Goal: Information Seeking & Learning: Learn about a topic

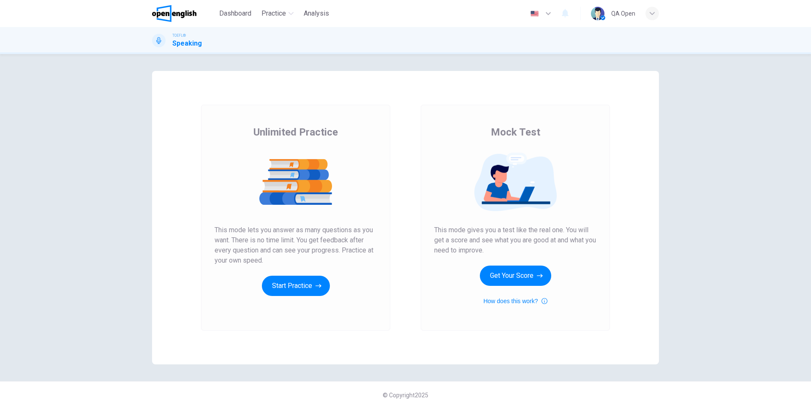
click at [299, 288] on button "Start Practice" at bounding box center [296, 286] width 68 height 20
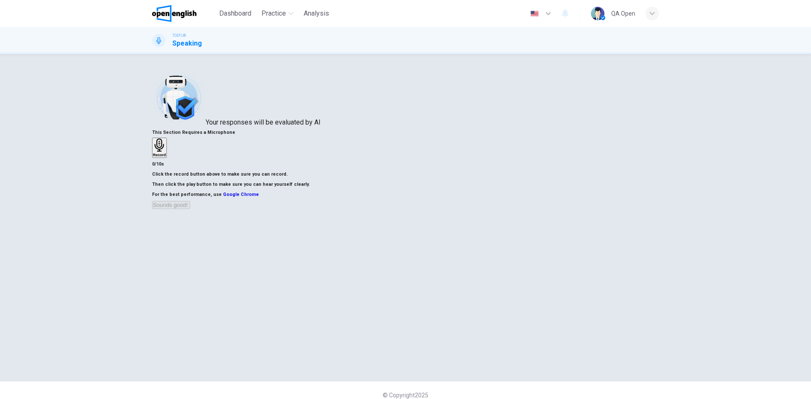
click at [534, 128] on div "This Section Requires a Microphone Record 0/10s Click the record button above t…" at bounding box center [405, 169] width 507 height 82
click at [166, 139] on div "Record" at bounding box center [159, 148] width 13 height 19
click at [161, 142] on icon "button" at bounding box center [157, 143] width 8 height 8
click at [190, 219] on button "Sounds good!" at bounding box center [171, 215] width 38 height 8
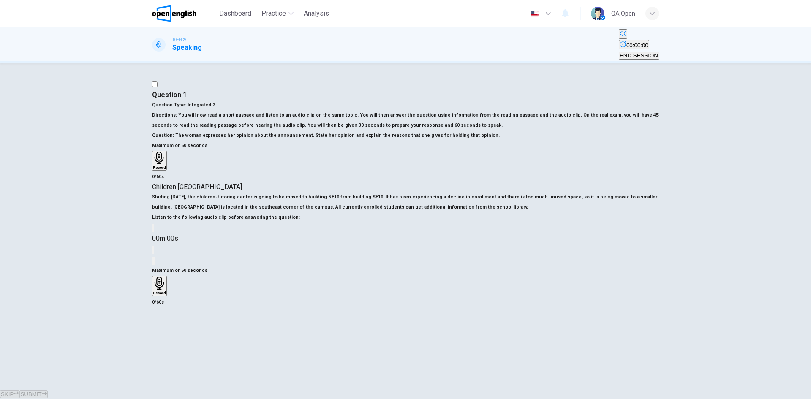
click at [166, 295] on div "Record" at bounding box center [159, 286] width 13 height 19
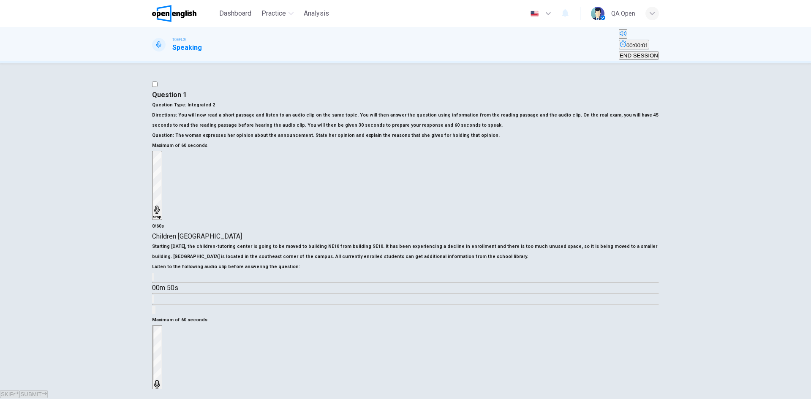
click at [161, 380] on icon "button" at bounding box center [157, 384] width 8 height 8
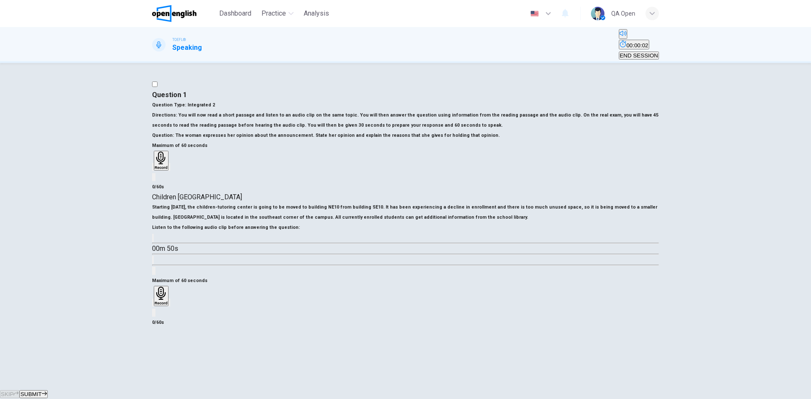
click at [47, 390] on button "SUBMIT" at bounding box center [33, 394] width 28 height 8
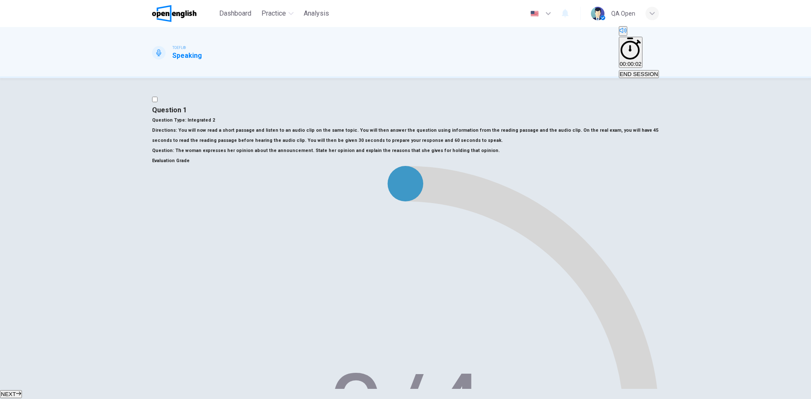
click at [22, 390] on button "NEXT" at bounding box center [11, 394] width 22 height 8
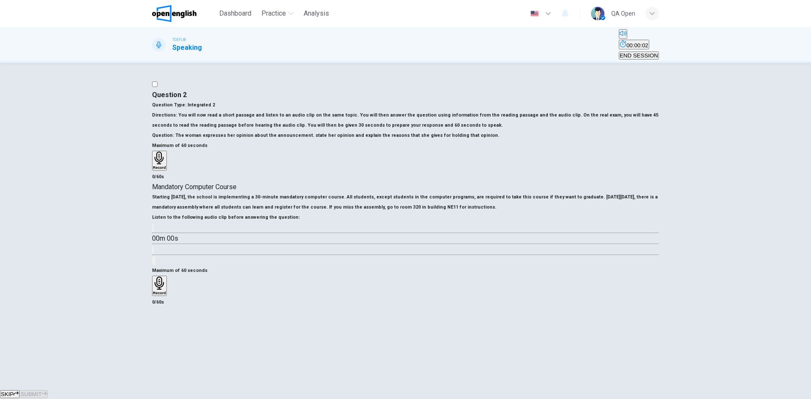
click at [14, 391] on span "SKIP" at bounding box center [7, 394] width 13 height 6
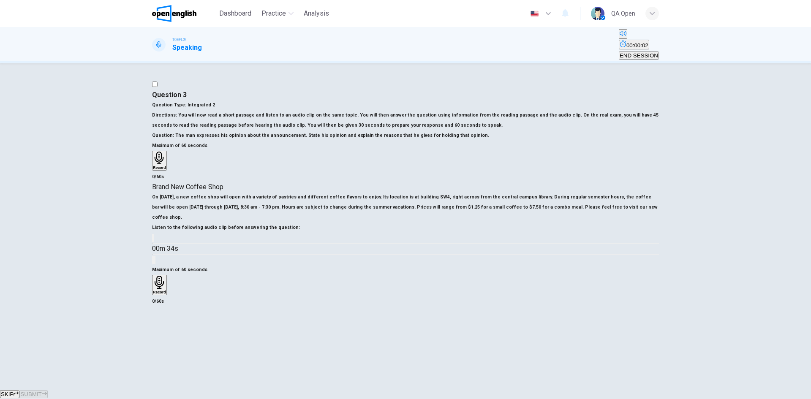
click at [14, 391] on span "SKIP" at bounding box center [7, 394] width 13 height 6
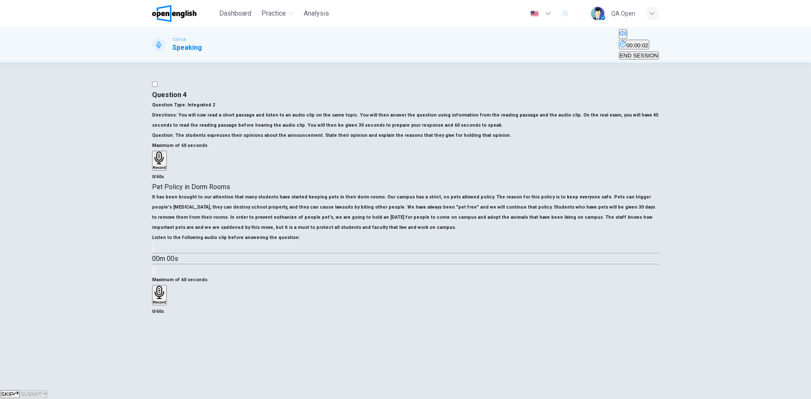
click at [14, 391] on span "SKIP" at bounding box center [7, 394] width 13 height 6
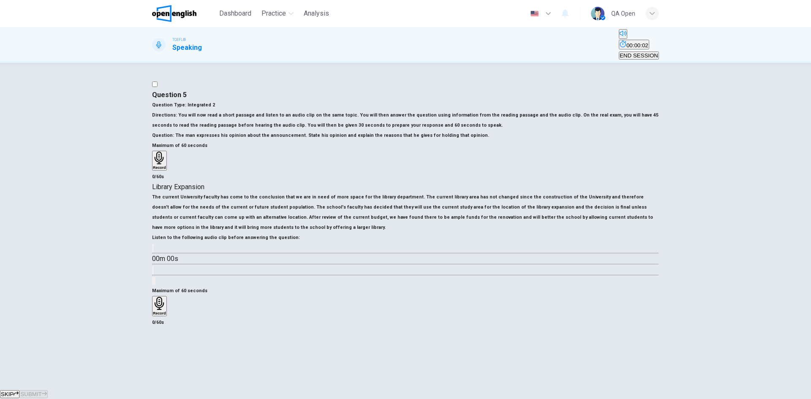
click at [19, 390] on button "SKIP" at bounding box center [9, 394] width 19 height 8
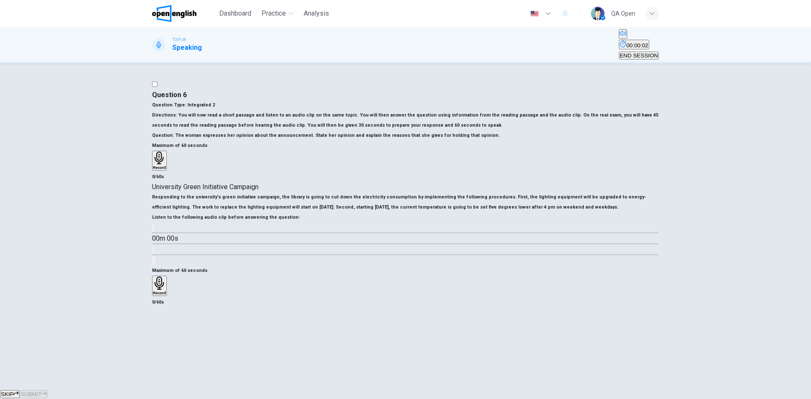
click at [19, 390] on button "SKIP" at bounding box center [9, 394] width 19 height 8
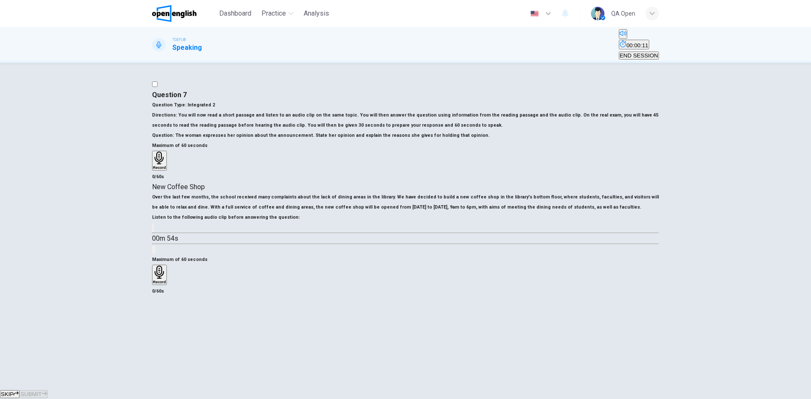
click at [19, 390] on button "SKIP" at bounding box center [9, 394] width 19 height 8
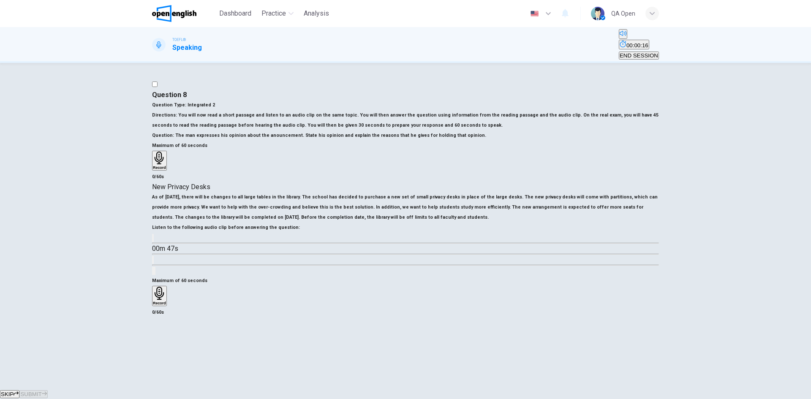
click at [14, 391] on span "SKIP" at bounding box center [7, 394] width 13 height 6
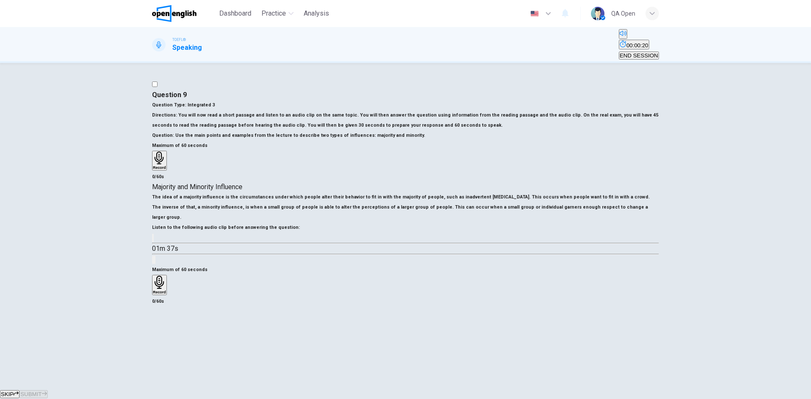
click at [19, 390] on button "SKIP" at bounding box center [9, 394] width 19 height 8
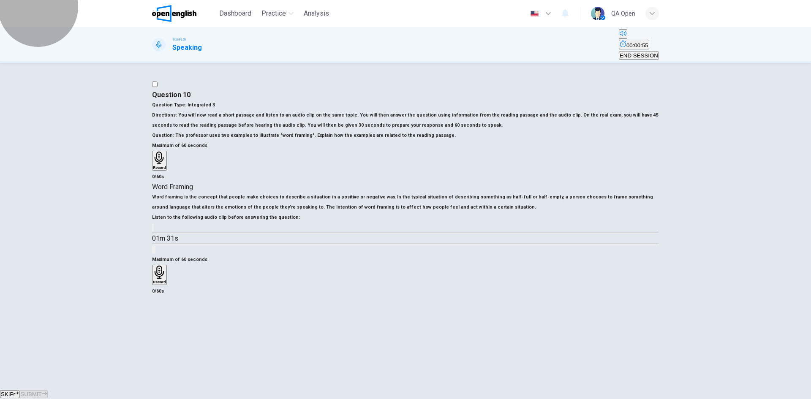
click at [646, 52] on span "END SESSION" at bounding box center [638, 55] width 38 height 6
